Goal: Check status: Check status

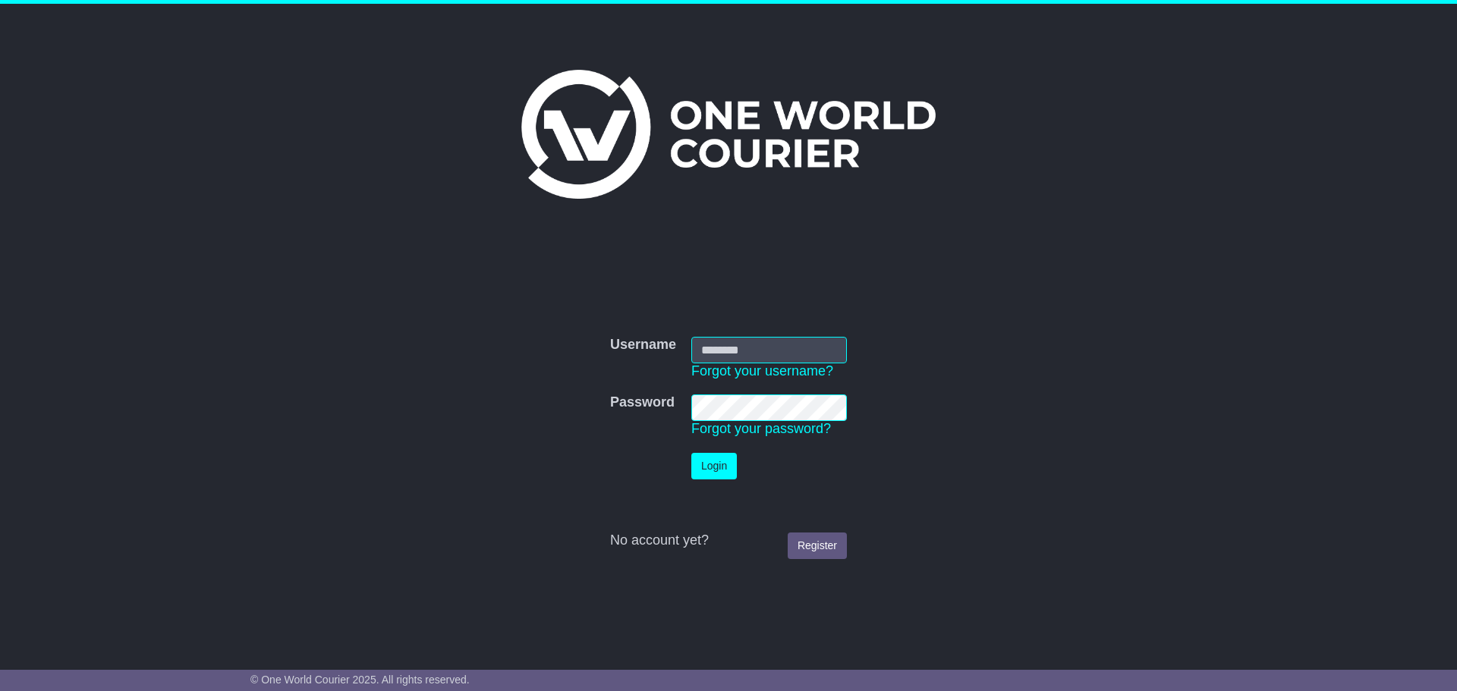
type input "**********"
click at [713, 475] on button "Login" at bounding box center [714, 466] width 46 height 27
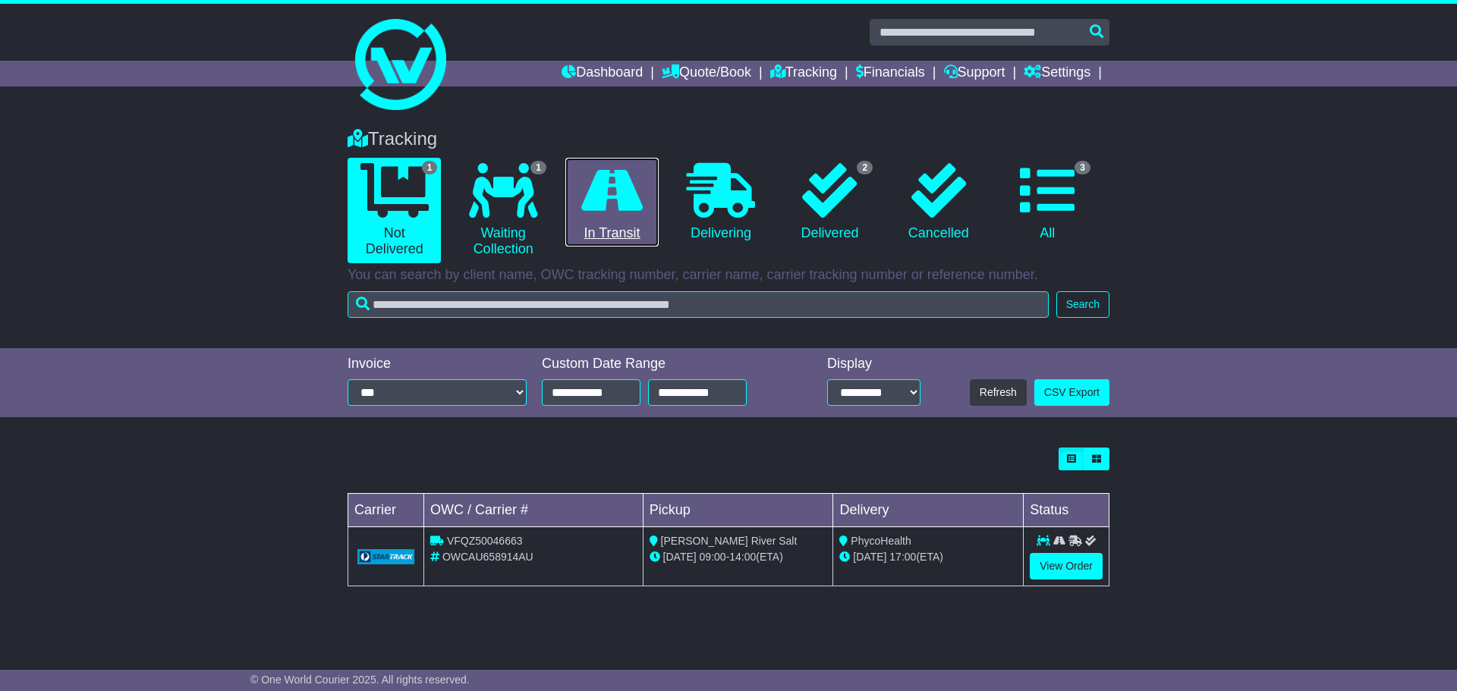
click at [628, 226] on link "0 In Transit" at bounding box center [611, 203] width 93 height 90
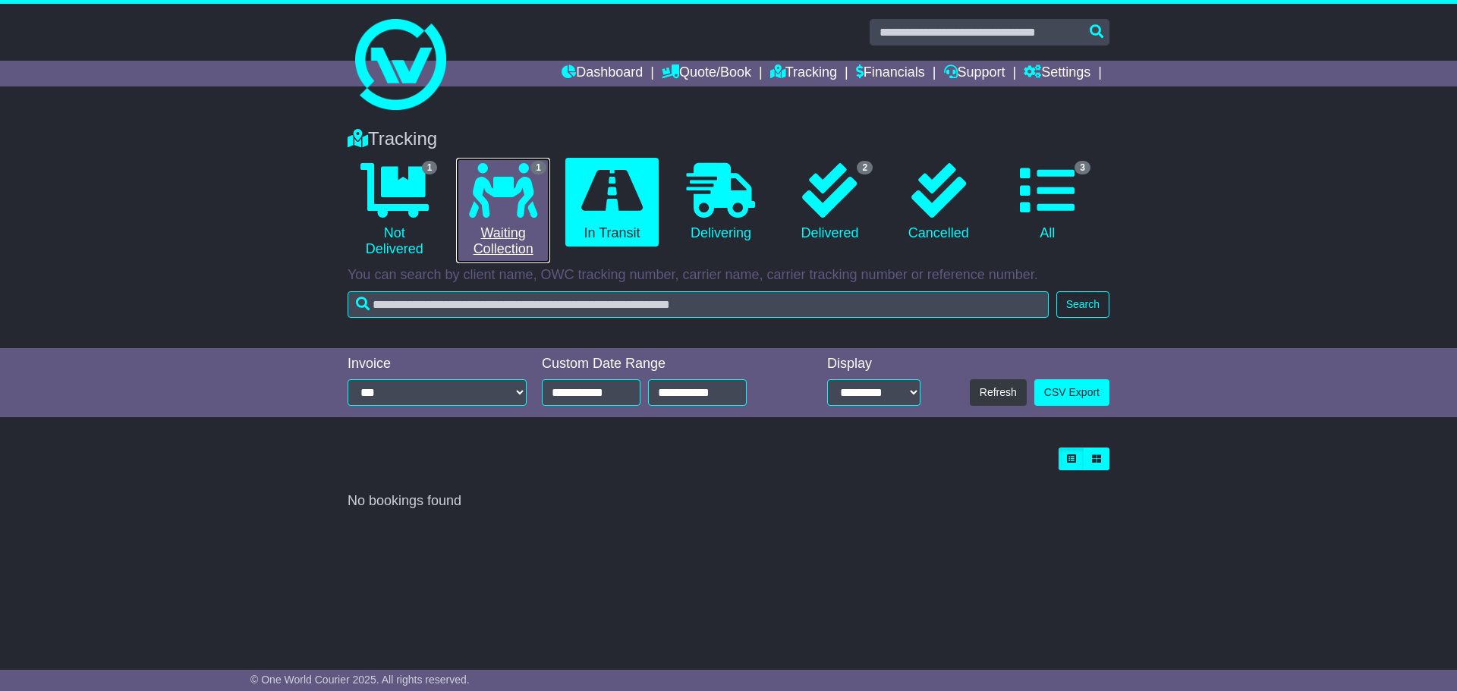
click at [488, 205] on icon at bounding box center [503, 190] width 68 height 55
